Goal: Task Accomplishment & Management: Manage account settings

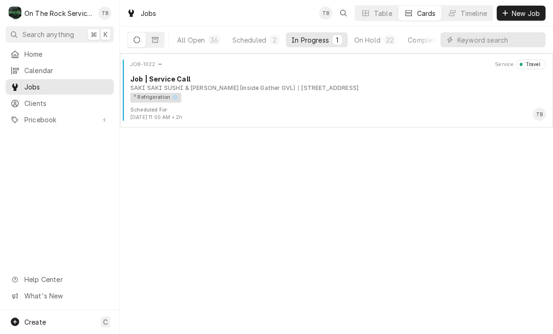
click at [317, 38] on div "In Progress" at bounding box center [309, 40] width 37 height 10
click at [304, 106] on div "JOB-1022 Service Travel Job | Service Call SAKI SAKI SUSHI & HIBACHI (inside Ga…" at bounding box center [336, 82] width 425 height 47
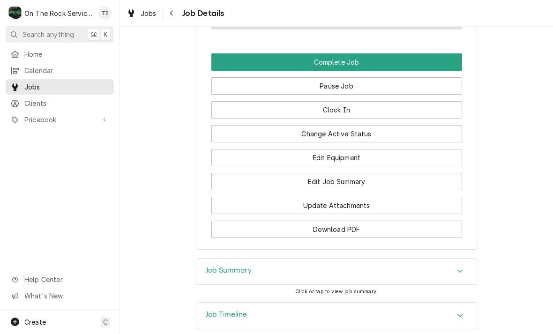
scroll to position [978, 0]
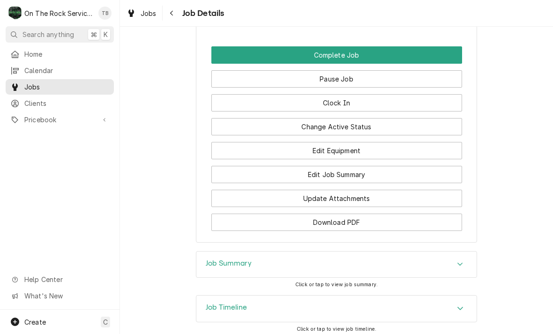
click at [376, 71] on button "Pause Job" at bounding box center [336, 78] width 251 height 17
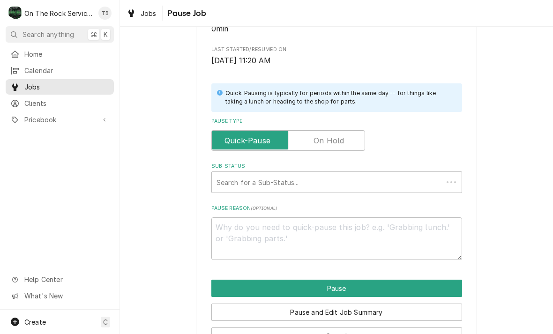
scroll to position [163, 0]
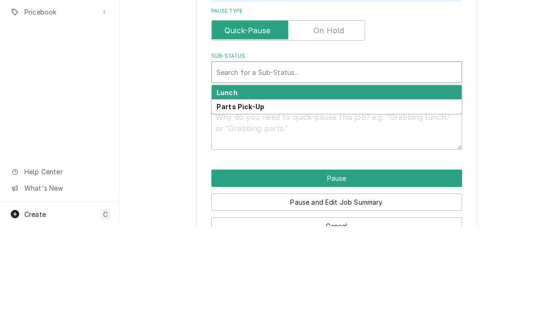
click at [377, 193] on div "Lunch" at bounding box center [337, 200] width 250 height 15
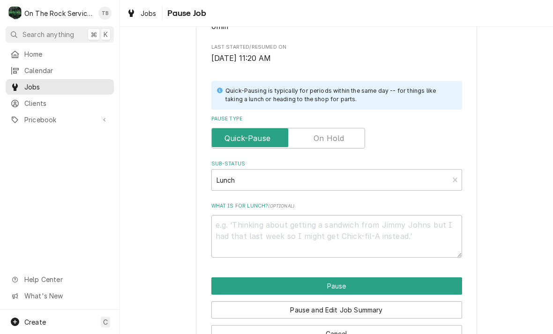
click at [403, 285] on button "Pause" at bounding box center [336, 285] width 251 height 17
type textarea "x"
